Goal: Transaction & Acquisition: Purchase product/service

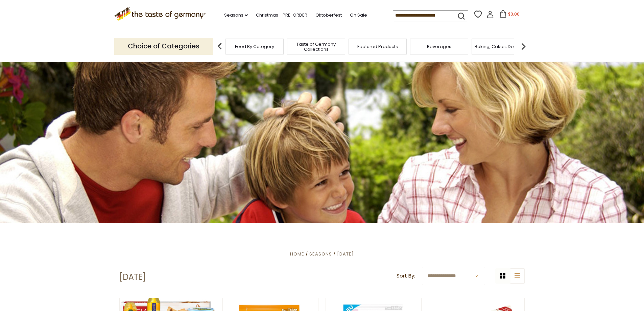
click at [254, 47] on span "Food By Category" at bounding box center [254, 46] width 39 height 5
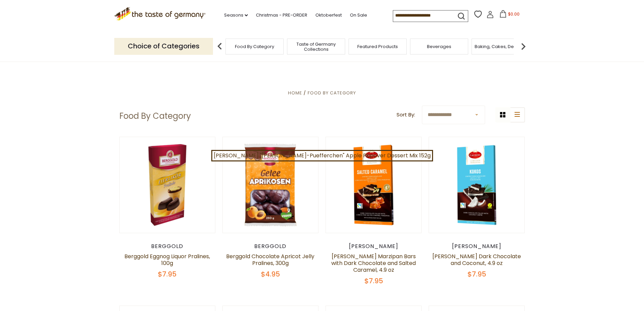
click at [475, 114] on select "**********" at bounding box center [453, 114] width 63 height 19
click at [523, 46] on img at bounding box center [523, 47] width 14 height 14
click at [399, 50] on div "Breads" at bounding box center [383, 47] width 58 height 16
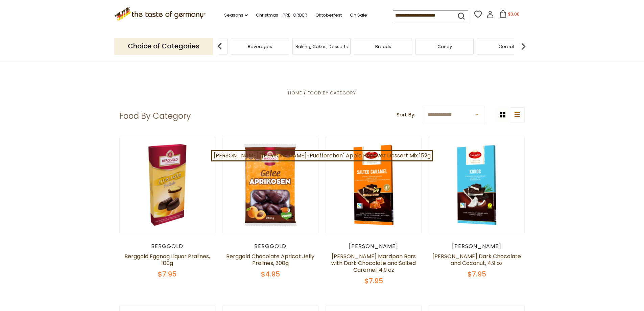
click at [387, 51] on div "Breads" at bounding box center [383, 47] width 58 height 16
click at [384, 47] on span "Breads" at bounding box center [383, 46] width 16 height 5
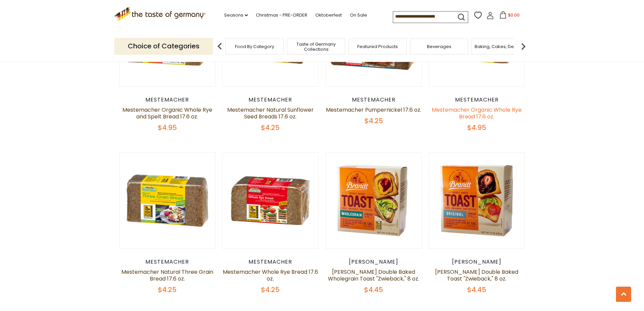
scroll to position [1554, 0]
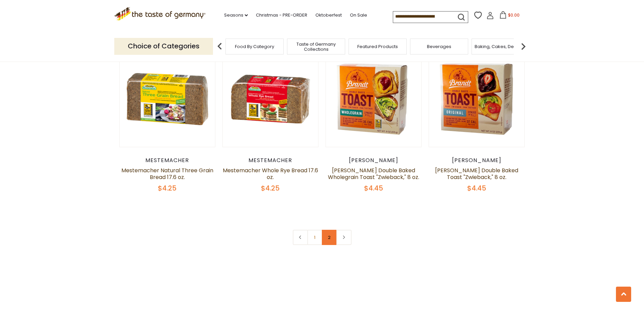
click at [329, 237] on link "2" at bounding box center [329, 236] width 15 height 15
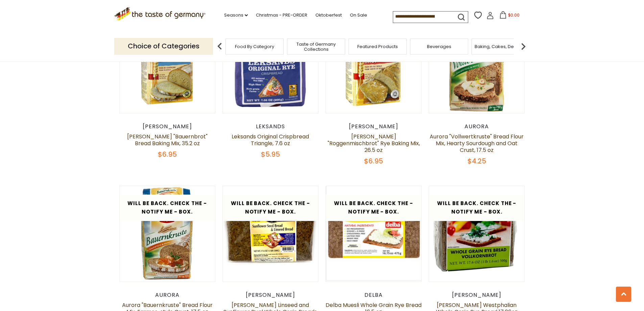
scroll to position [570, 0]
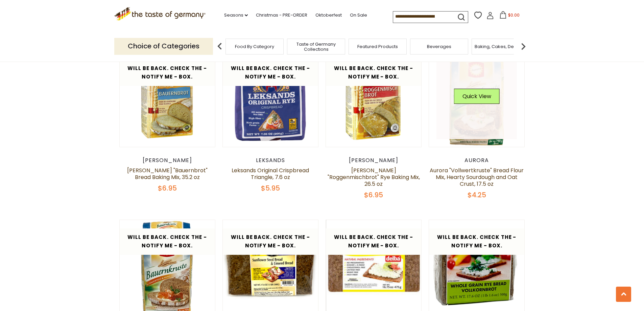
click at [464, 118] on link at bounding box center [476, 98] width 80 height 80
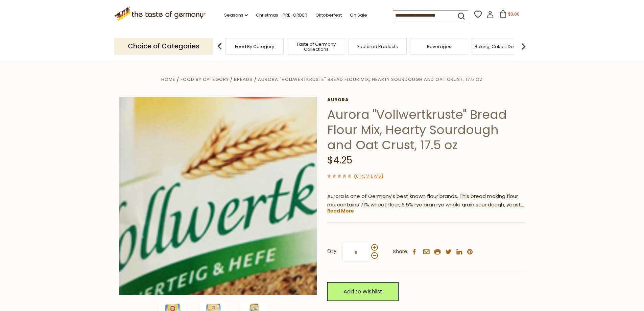
scroll to position [101, 0]
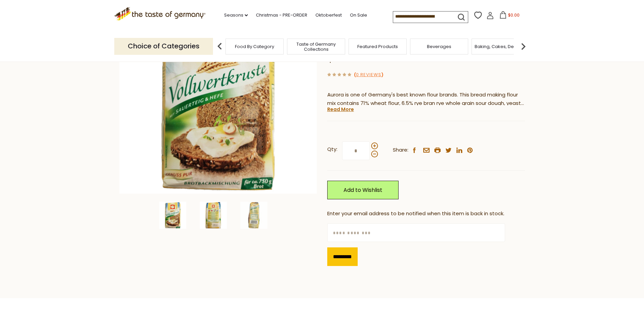
click at [219, 207] on img at bounding box center [213, 214] width 27 height 27
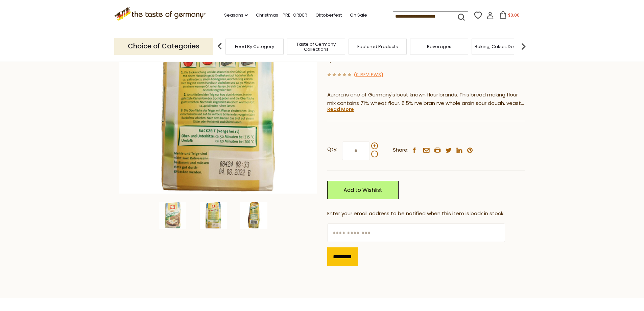
click at [254, 212] on img at bounding box center [253, 214] width 27 height 27
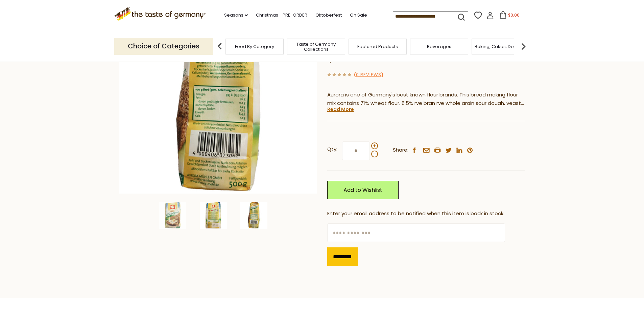
click at [218, 219] on img at bounding box center [213, 214] width 27 height 27
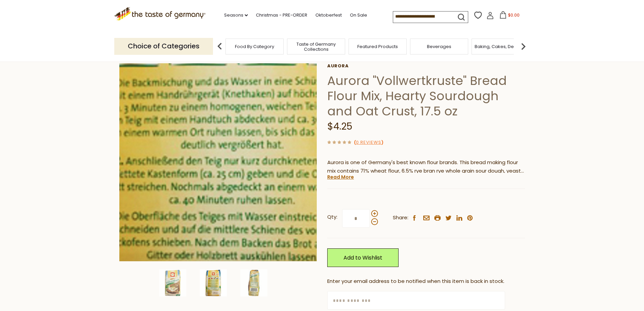
scroll to position [0, 0]
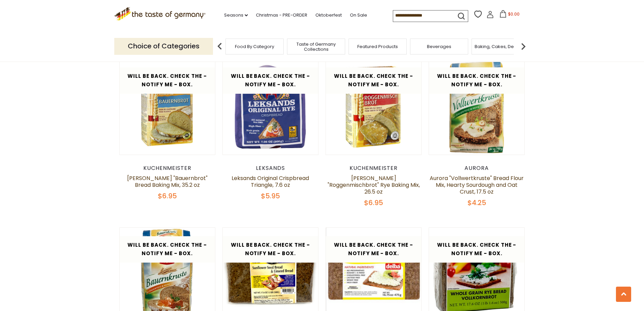
scroll to position [570, 0]
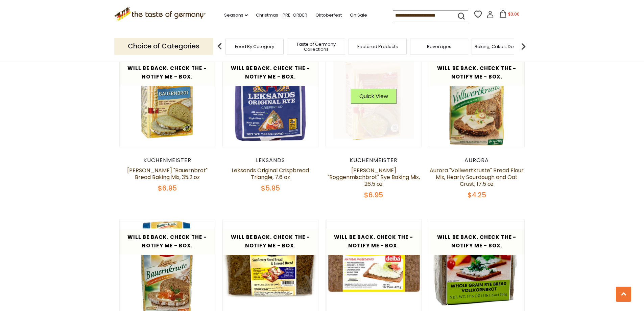
click at [372, 119] on link at bounding box center [373, 98] width 80 height 80
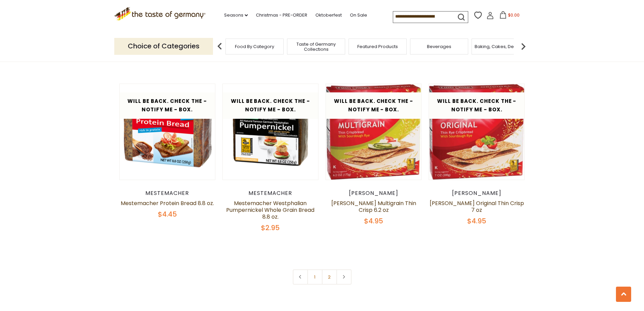
scroll to position [976, 0]
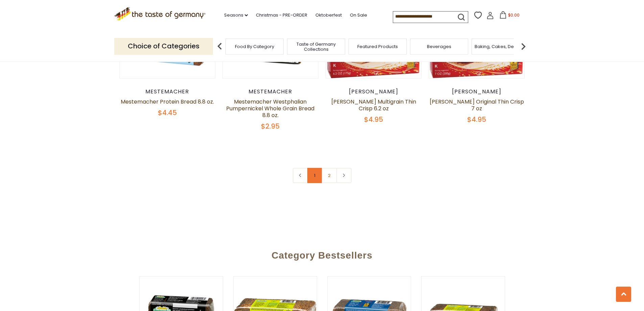
click at [311, 168] on link "1" at bounding box center [314, 175] width 15 height 15
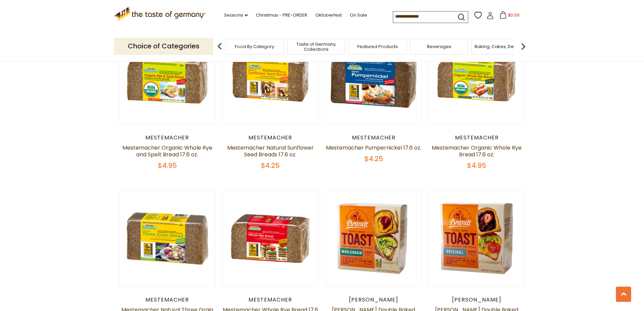
scroll to position [1517, 0]
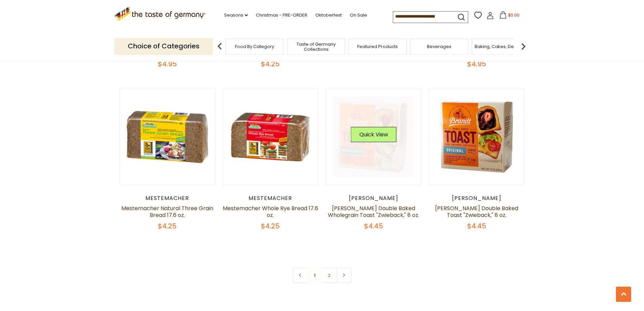
click at [378, 170] on link at bounding box center [373, 137] width 80 height 80
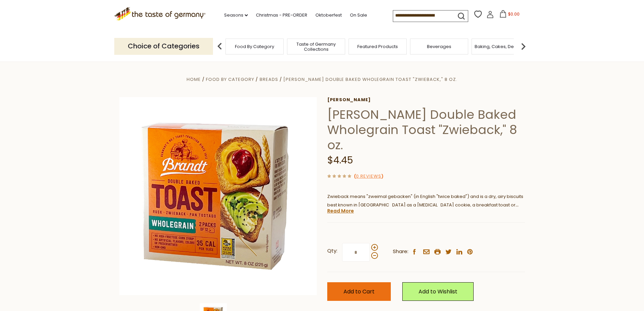
click at [352, 291] on span "Add to Cart" at bounding box center [358, 291] width 31 height 8
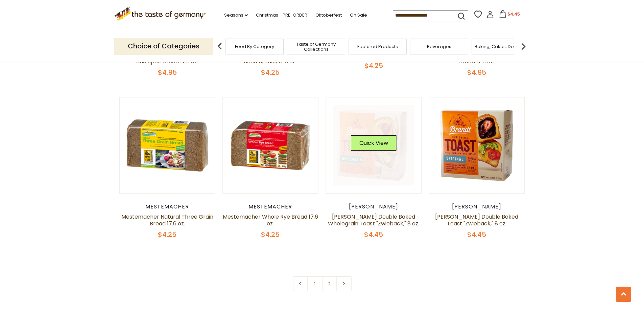
scroll to position [1517, 0]
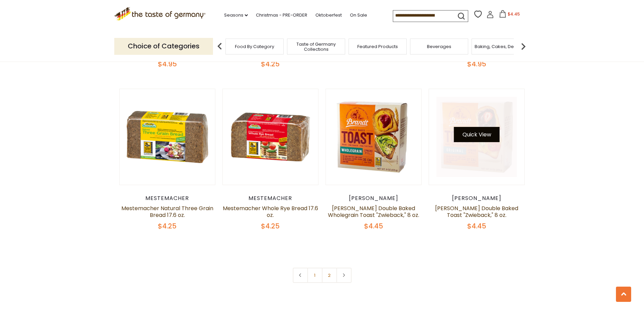
click at [478, 134] on button "Quick View" at bounding box center [477, 134] width 46 height 15
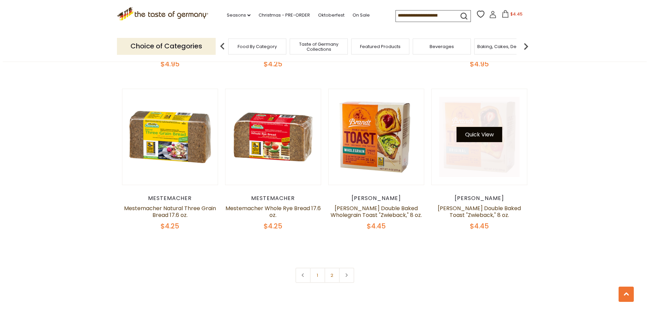
scroll to position [1518, 0]
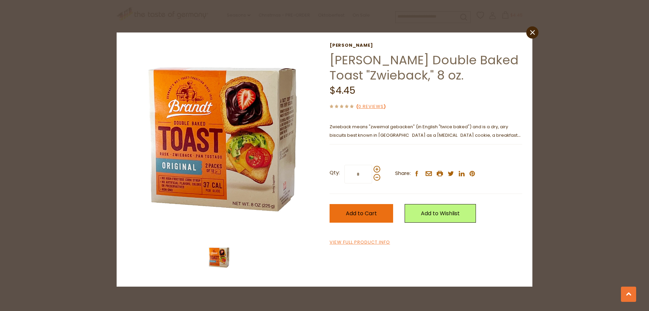
click at [365, 216] on span "Add to Cart" at bounding box center [361, 213] width 31 height 8
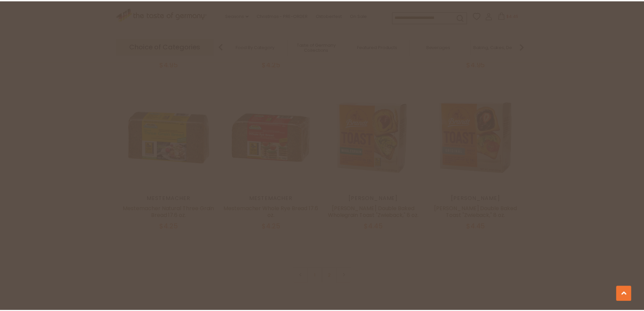
scroll to position [1517, 0]
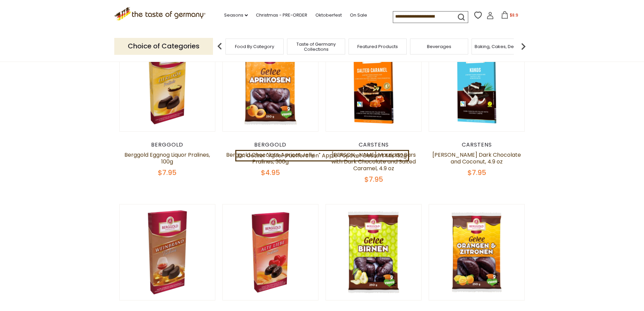
scroll to position [34, 0]
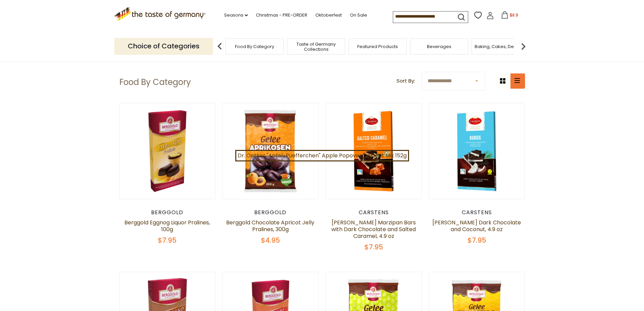
click at [520, 81] on button "list icon" at bounding box center [517, 80] width 15 height 15
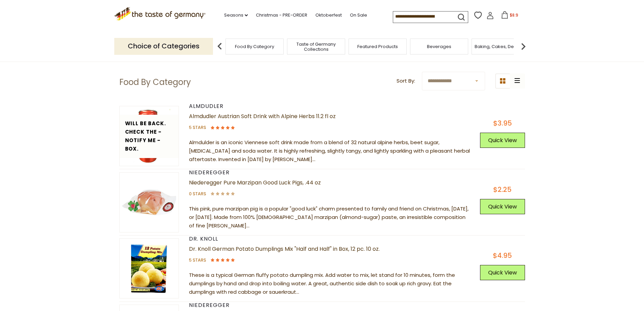
click at [316, 46] on span "Taste of Germany Collections" at bounding box center [316, 47] width 54 height 10
